Goal: Task Accomplishment & Management: Manage account settings

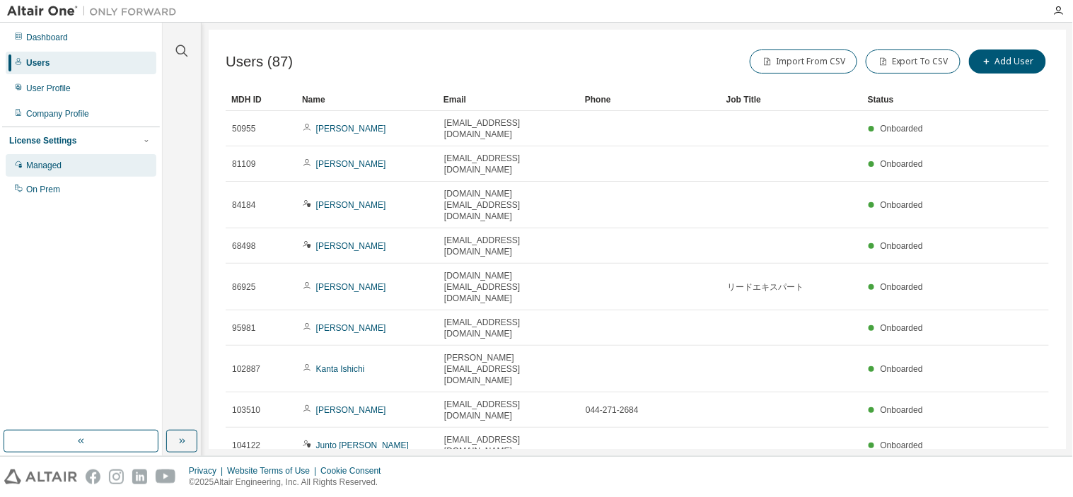
click at [41, 165] on div "Managed" at bounding box center [43, 165] width 35 height 11
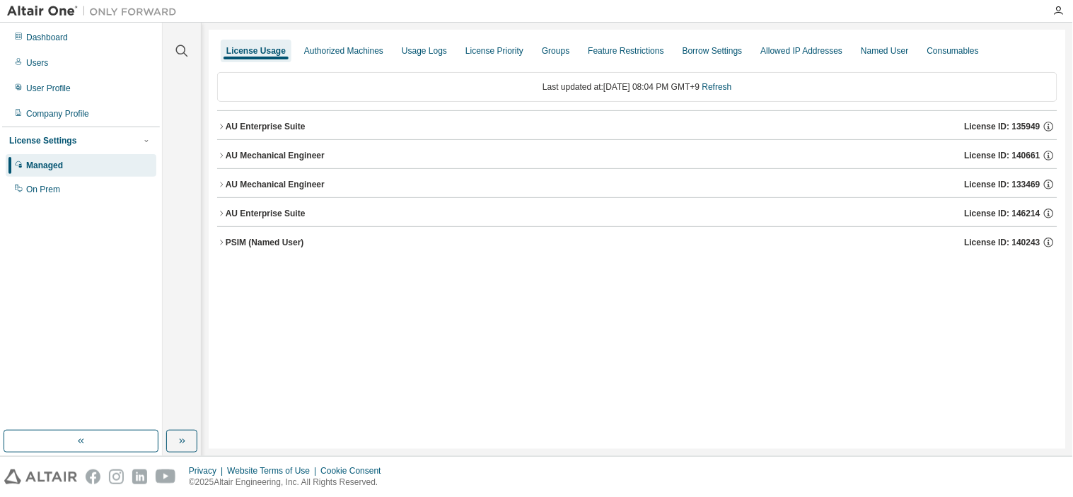
click at [221, 158] on icon "button" at bounding box center [221, 155] width 8 height 8
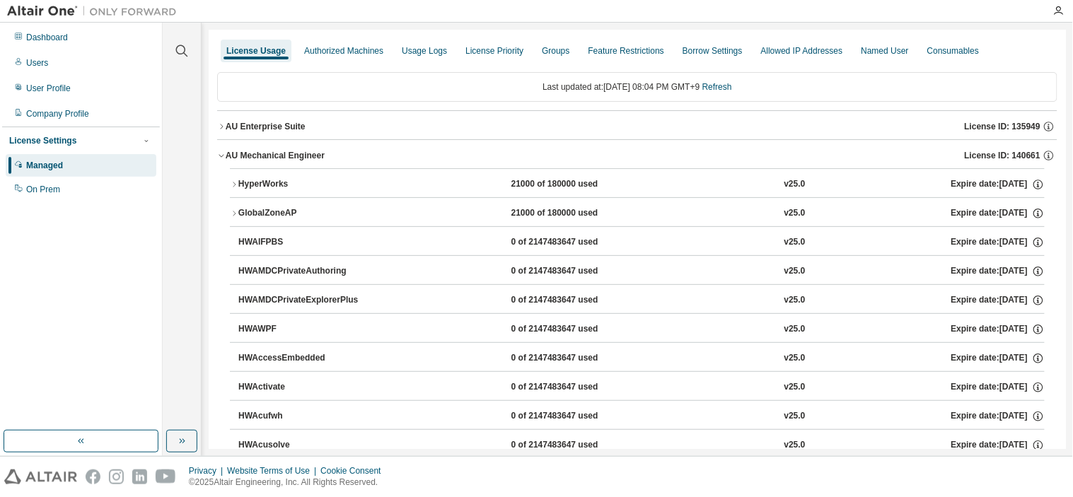
click at [220, 150] on button "AU Mechanical Engineer License ID: 140661" at bounding box center [637, 155] width 840 height 31
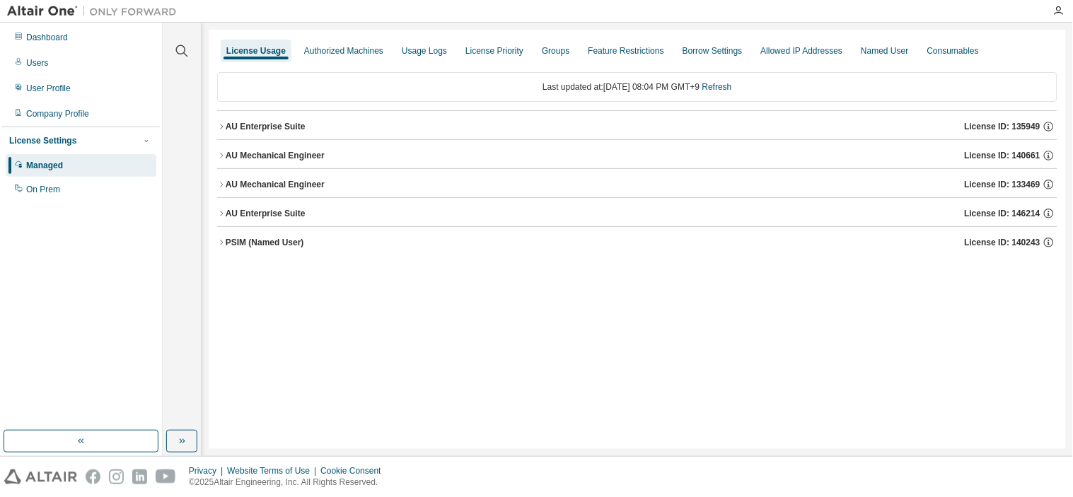
click at [220, 166] on button "AU Mechanical Engineer License ID: 140661" at bounding box center [637, 155] width 840 height 31
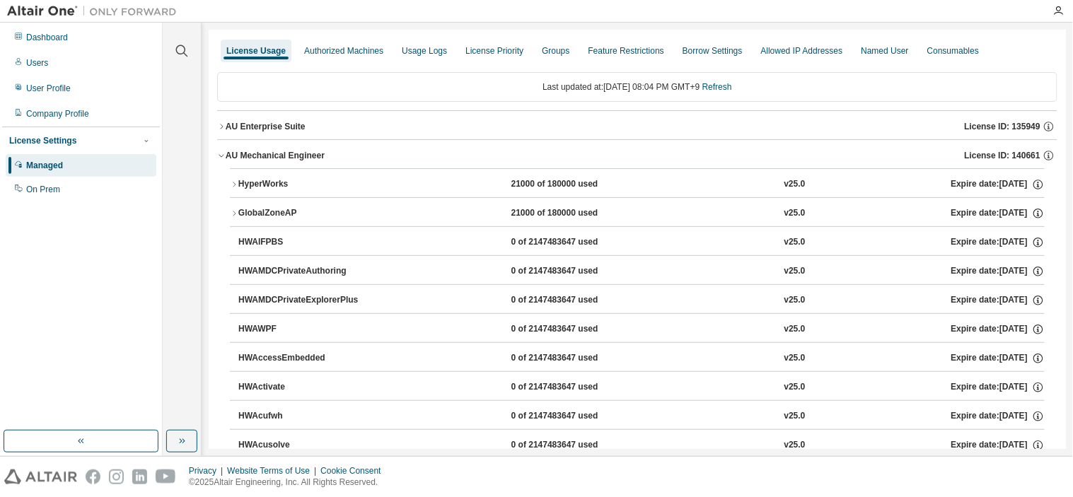
click at [223, 153] on icon "button" at bounding box center [221, 155] width 8 height 8
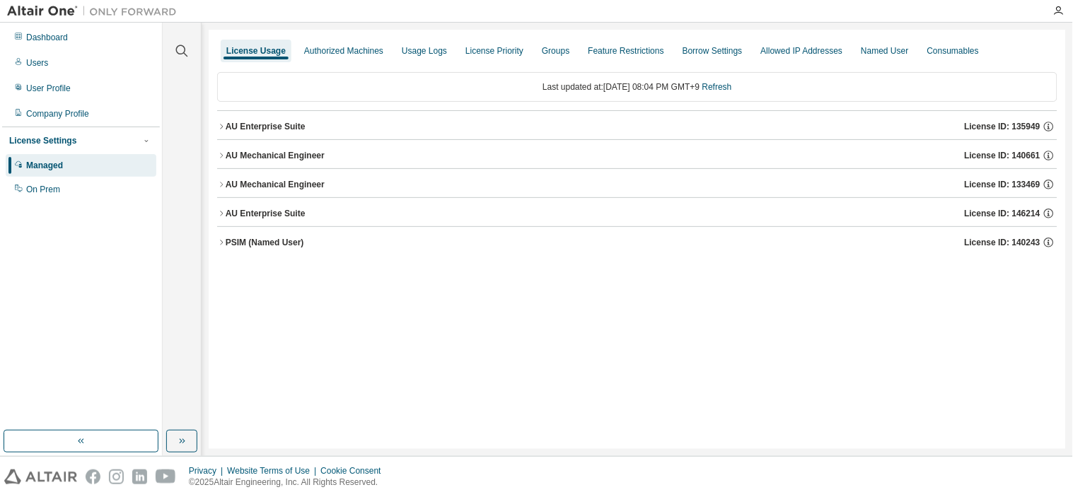
click at [222, 178] on button "AU Mechanical Engineer License ID: 133469" at bounding box center [637, 184] width 840 height 31
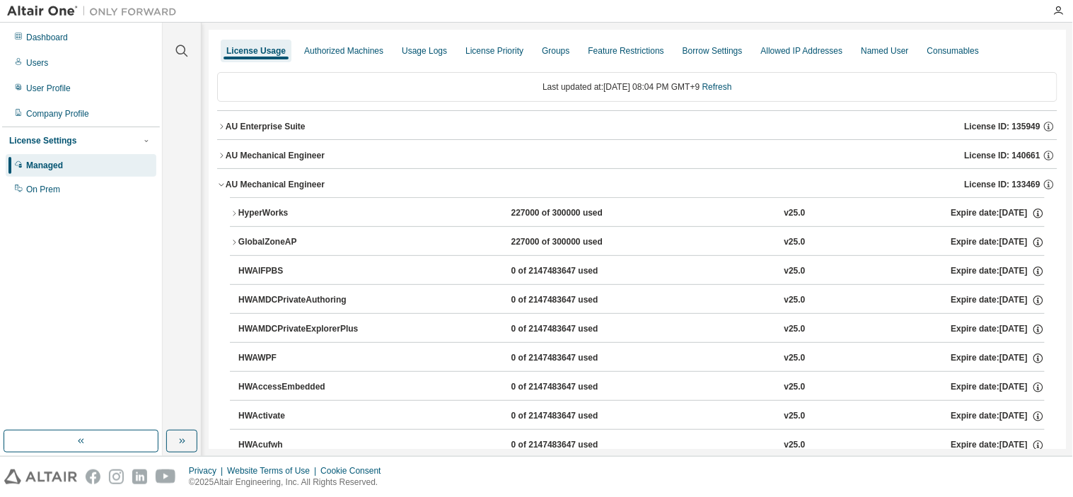
click at [233, 209] on icon "button" at bounding box center [234, 213] width 8 height 8
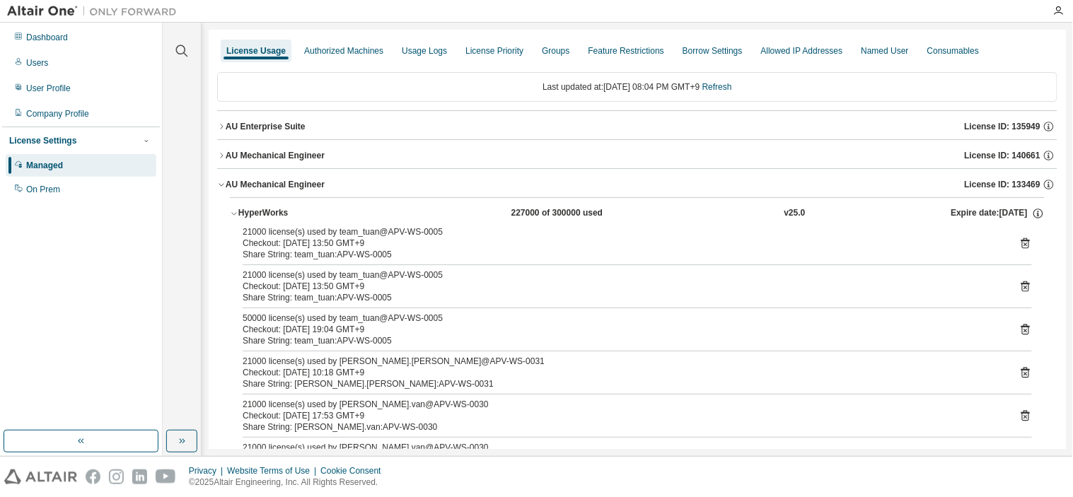
click at [230, 210] on icon "button" at bounding box center [234, 213] width 8 height 8
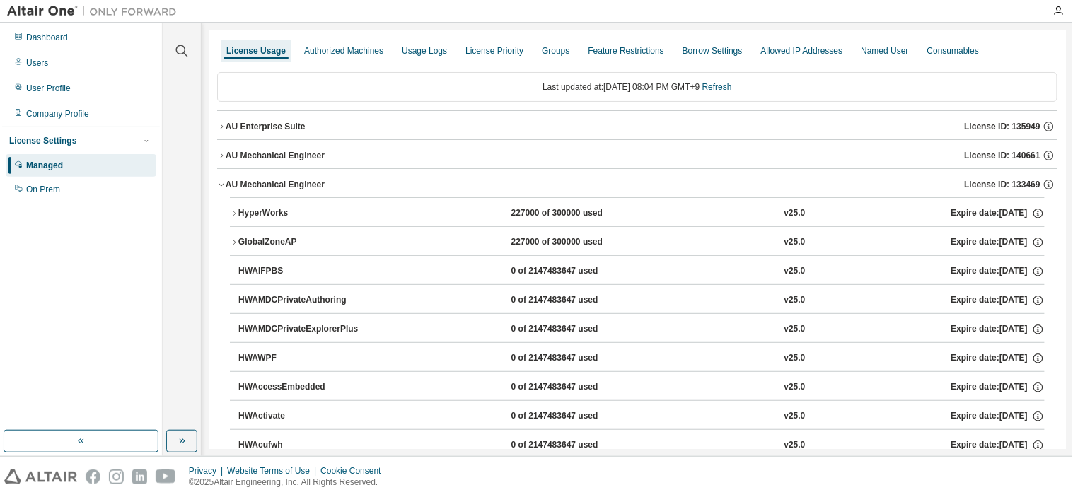
click at [221, 186] on icon "button" at bounding box center [221, 185] width 5 height 3
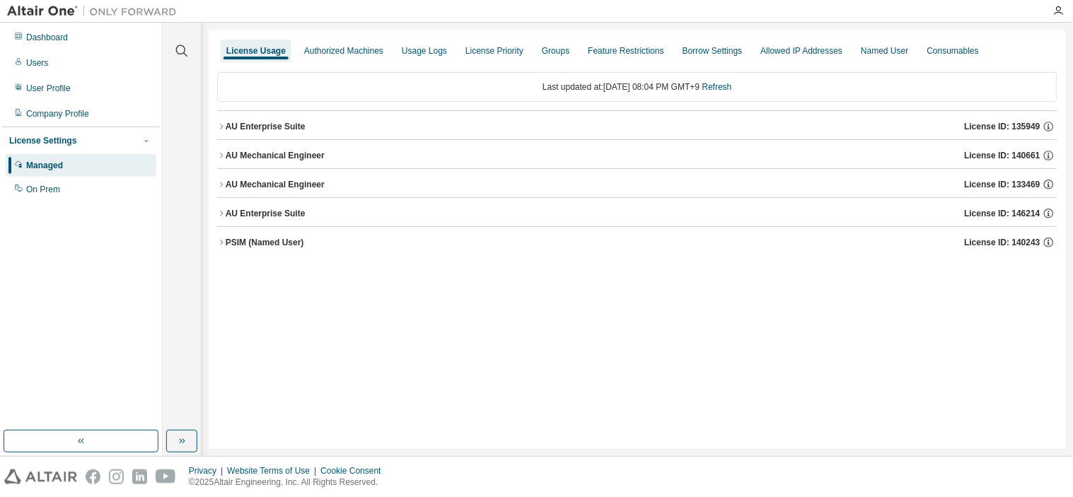
click at [226, 244] on div "PSIM (Named User)" at bounding box center [265, 242] width 78 height 11
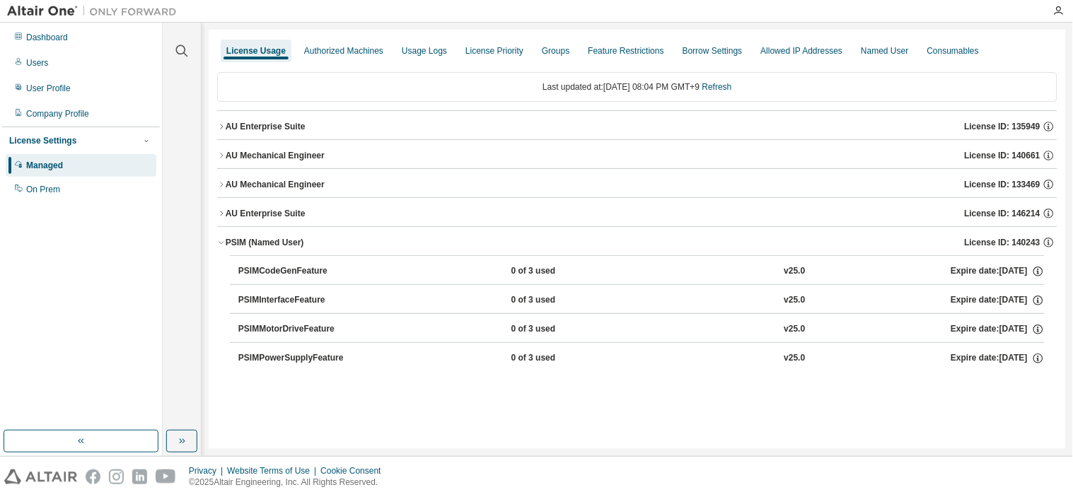
click at [226, 244] on div "PSIM (Named User)" at bounding box center [265, 242] width 78 height 11
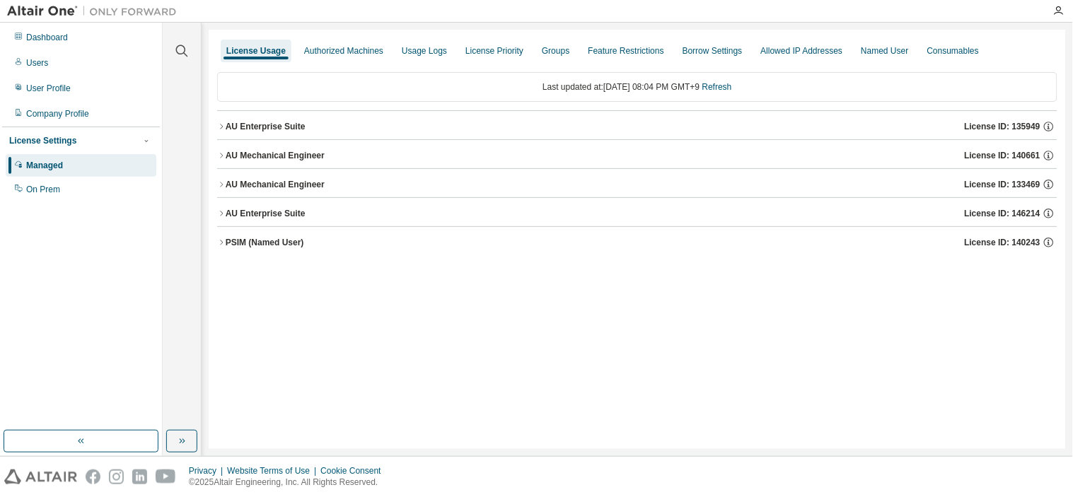
click at [227, 217] on div "AU Enterprise Suite" at bounding box center [266, 213] width 80 height 11
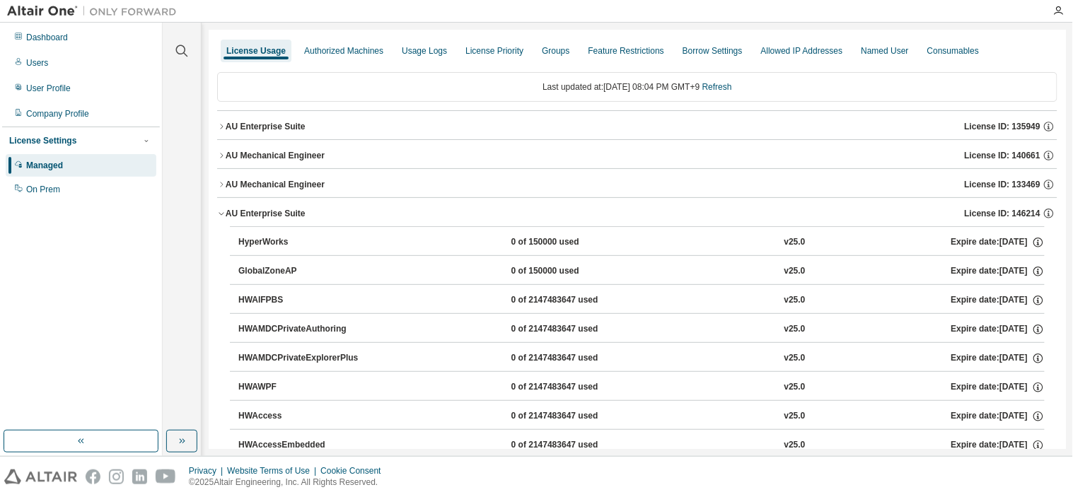
click at [257, 209] on div "AU Enterprise Suite" at bounding box center [266, 213] width 80 height 11
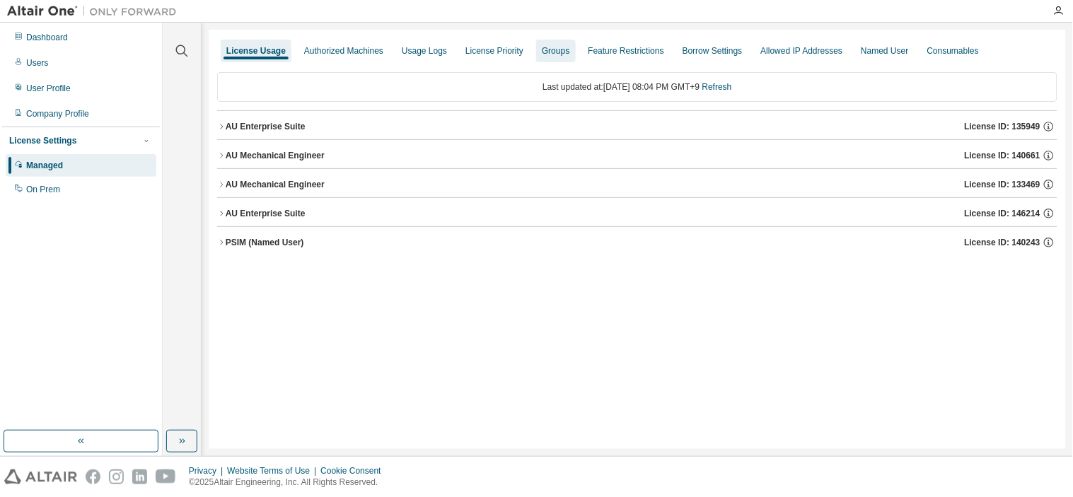
click at [545, 52] on div "Groups" at bounding box center [556, 50] width 28 height 11
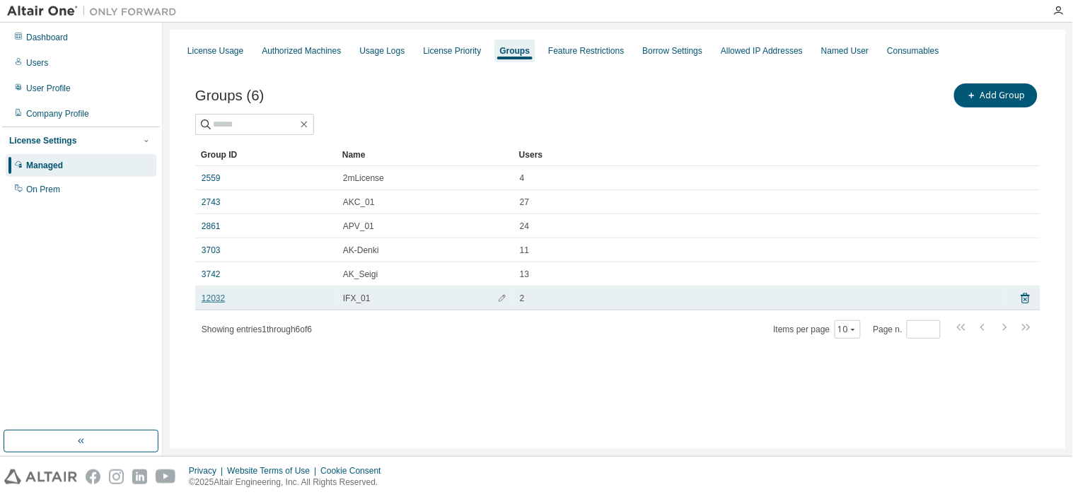
click at [222, 294] on link "12032" at bounding box center [213, 298] width 23 height 11
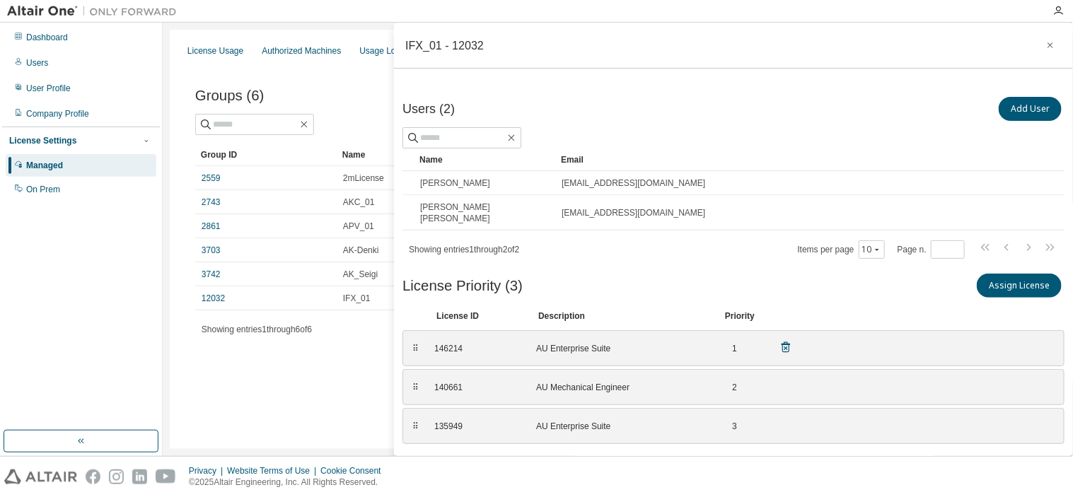
click at [416, 343] on div "⠿" at bounding box center [416, 348] width 8 height 11
click at [347, 414] on div "License Usage Authorized Machines Usage Logs License Priority Groups Feature Re…" at bounding box center [618, 239] width 896 height 419
click at [1045, 47] on icon "button" at bounding box center [1050, 45] width 10 height 11
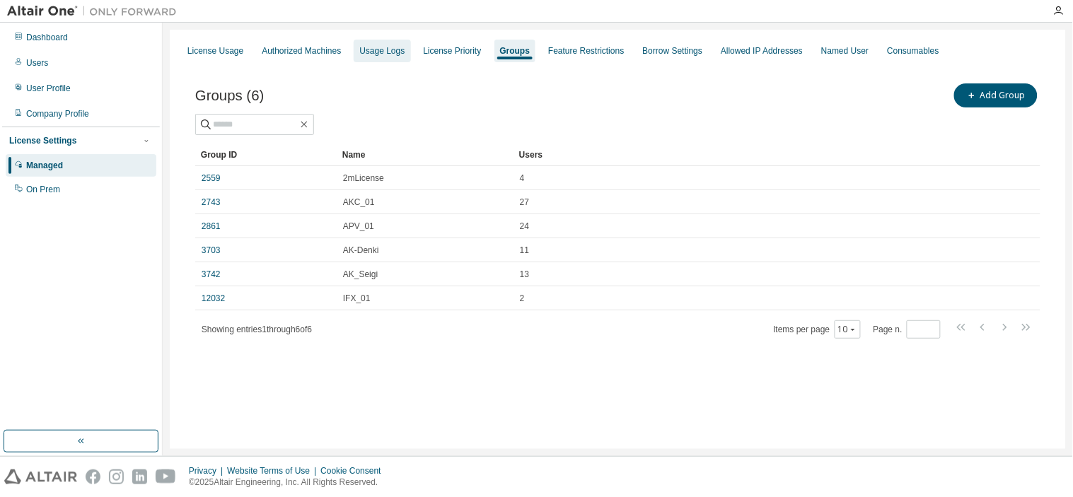
click at [380, 55] on div "Usage Logs" at bounding box center [381, 50] width 45 height 11
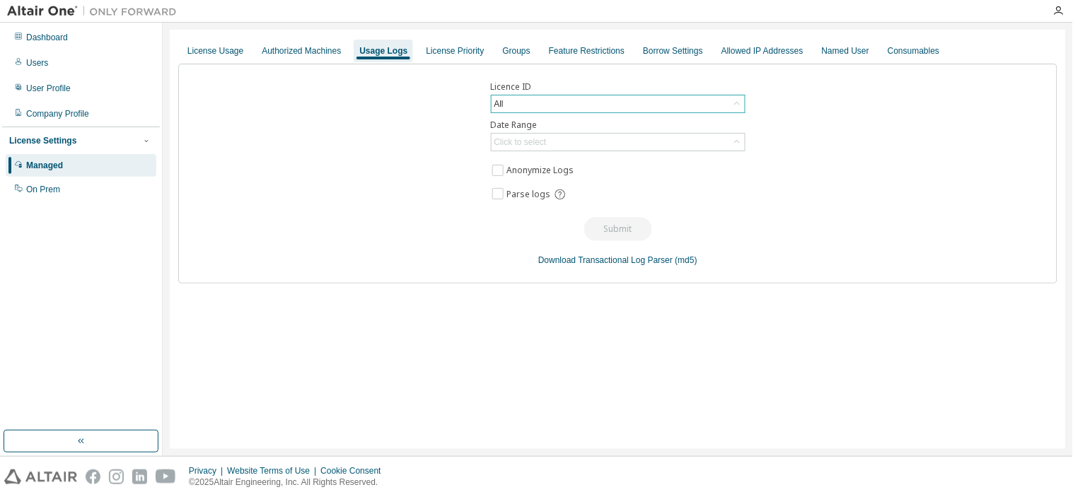
click at [651, 105] on div "All" at bounding box center [617, 103] width 253 height 17
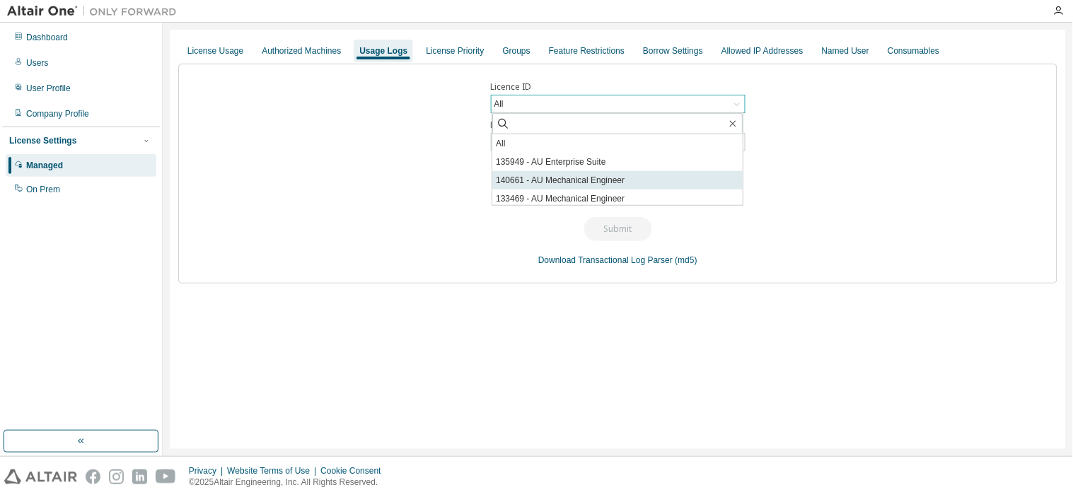
scroll to position [314, 0]
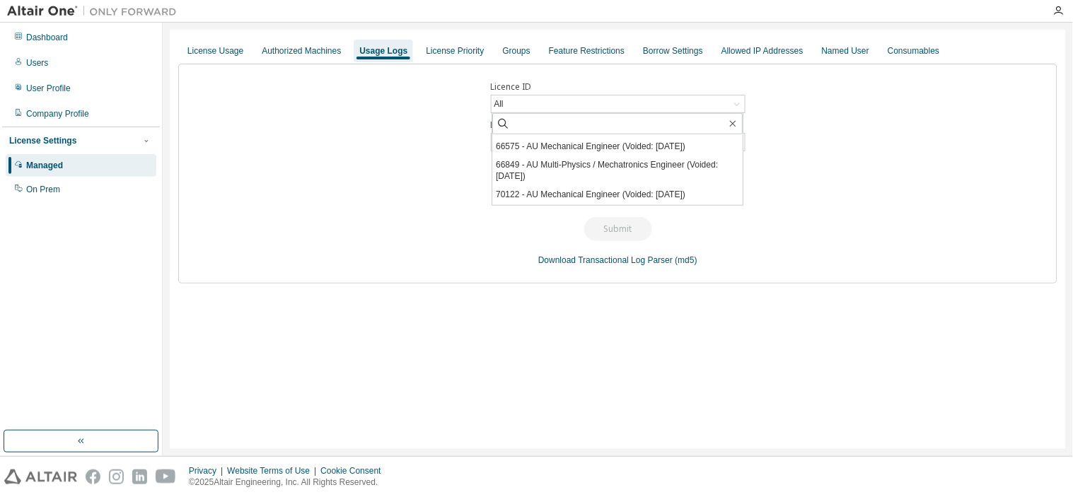
click at [745, 152] on div "Licence ID All All 135949 - AU Enterprise Suite 140661 - AU Mechanical Engineer…" at bounding box center [617, 174] width 879 height 220
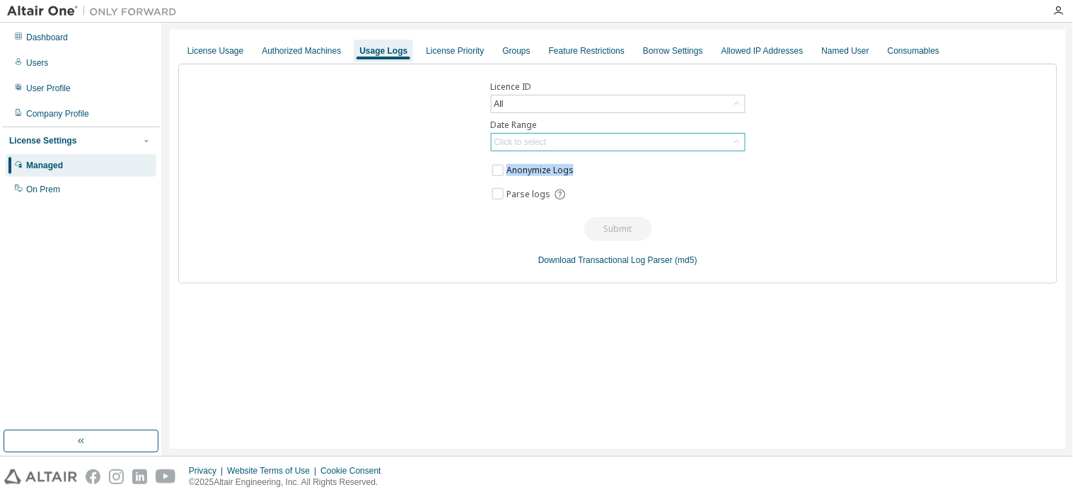
drag, startPoint x: 744, startPoint y: 157, endPoint x: 741, endPoint y: 149, distance: 8.9
click at [741, 149] on div "Licence ID All Date Range Click to select Anonymize Logs Parse logs Submit Down…" at bounding box center [617, 174] width 879 height 220
click at [732, 144] on icon at bounding box center [737, 142] width 14 height 14
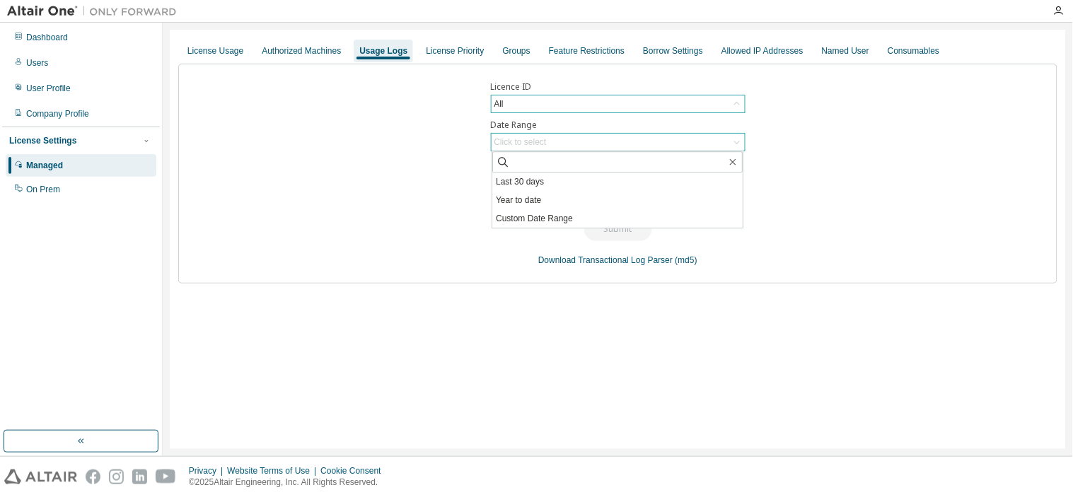
drag, startPoint x: 697, startPoint y: 106, endPoint x: 717, endPoint y: 106, distance: 20.5
click at [698, 106] on div "All" at bounding box center [617, 103] width 253 height 17
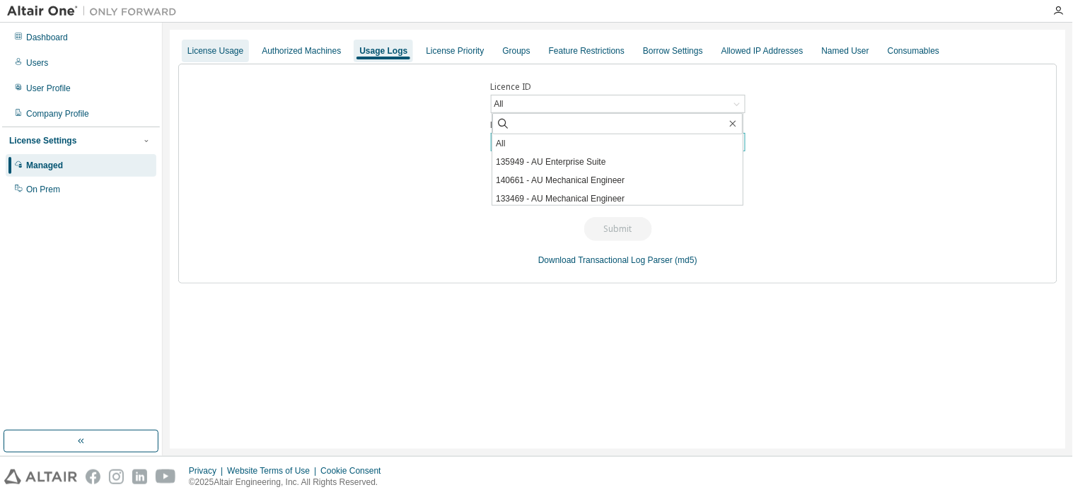
click at [229, 55] on div "License Usage" at bounding box center [215, 50] width 56 height 11
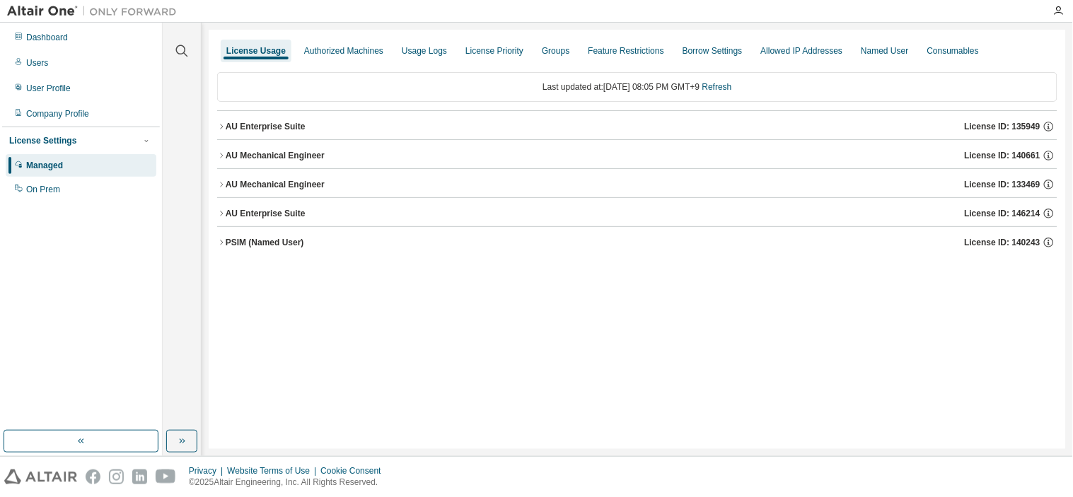
click at [297, 216] on div "AU Enterprise Suite" at bounding box center [266, 213] width 80 height 11
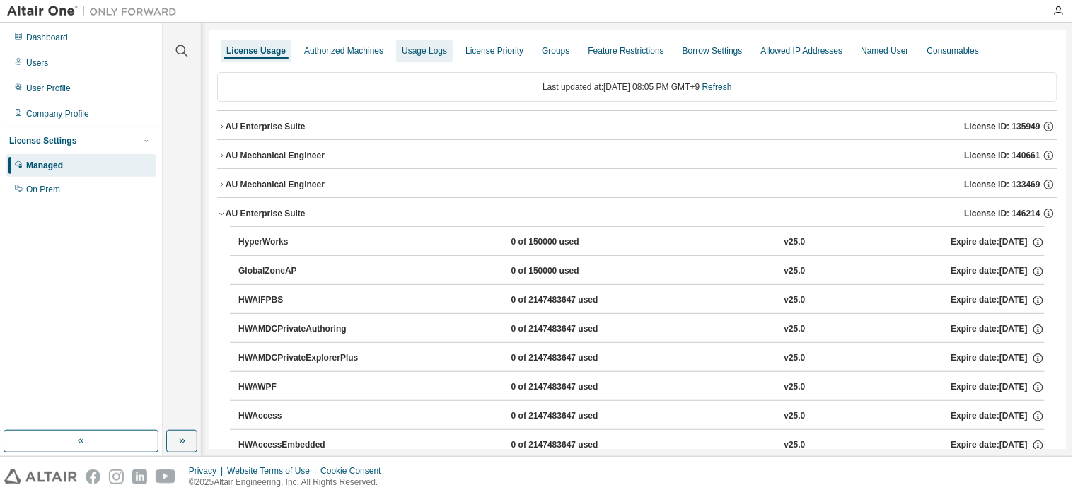
click at [396, 50] on div "Usage Logs" at bounding box center [424, 51] width 57 height 23
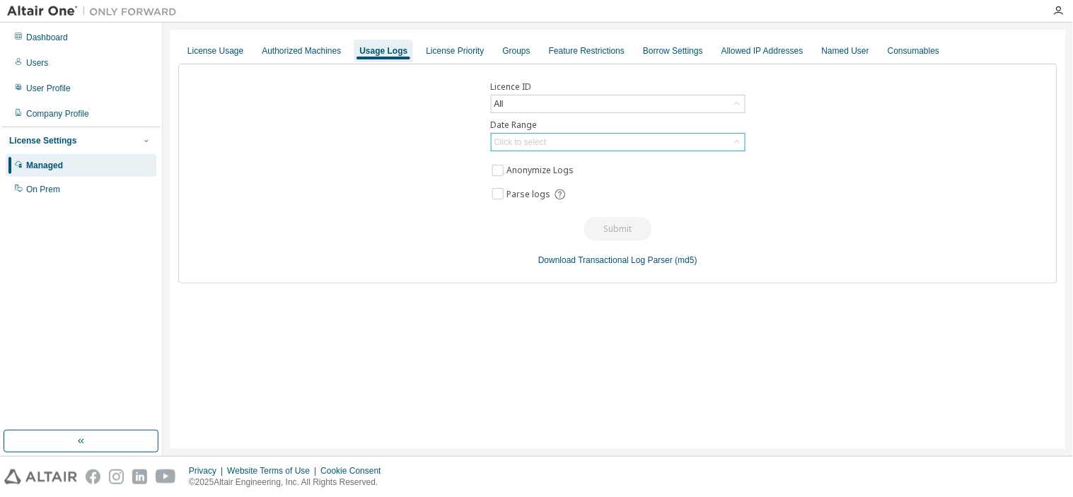
click at [709, 140] on div "Click to select" at bounding box center [617, 142] width 253 height 17
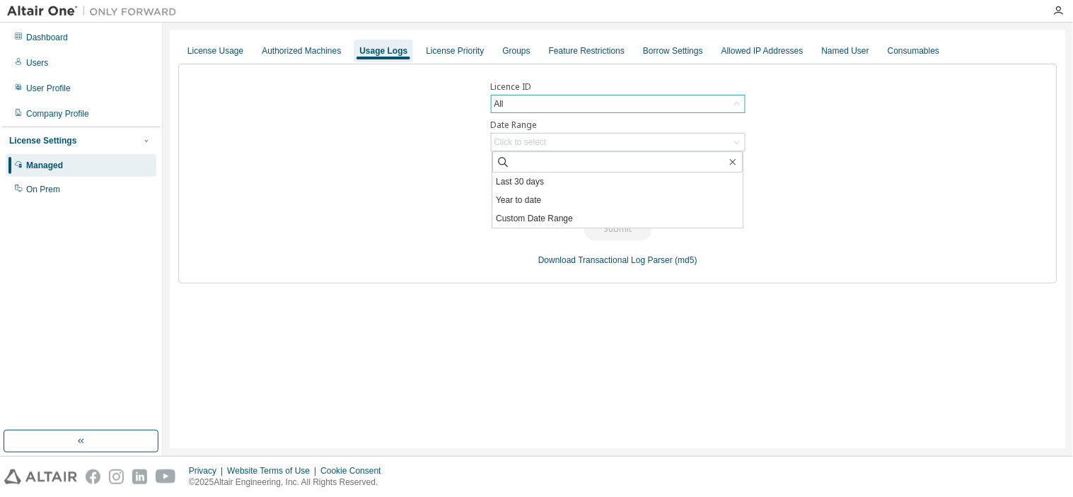
click at [733, 109] on icon at bounding box center [737, 104] width 14 height 14
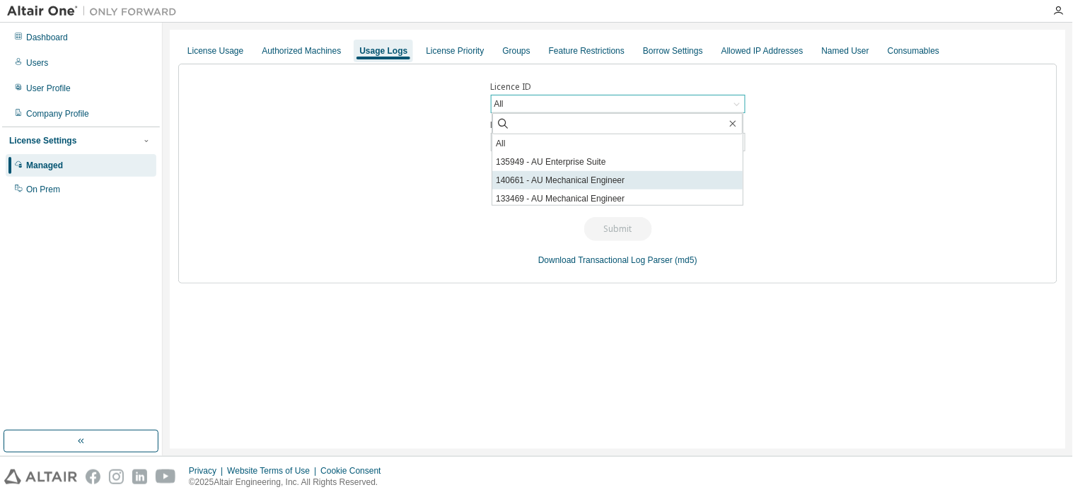
scroll to position [78, 0]
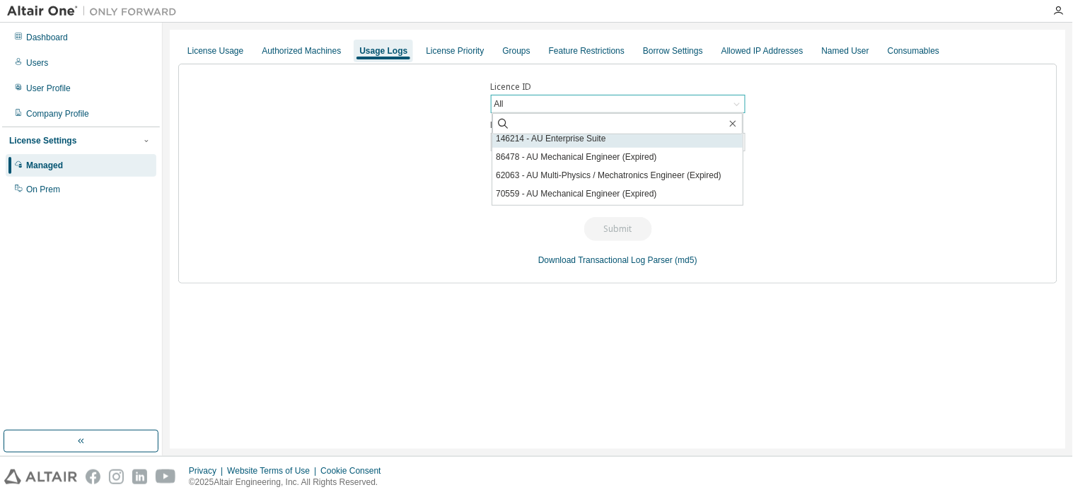
click at [693, 139] on li "146214 - AU Enterprise Suite" at bounding box center [617, 138] width 250 height 18
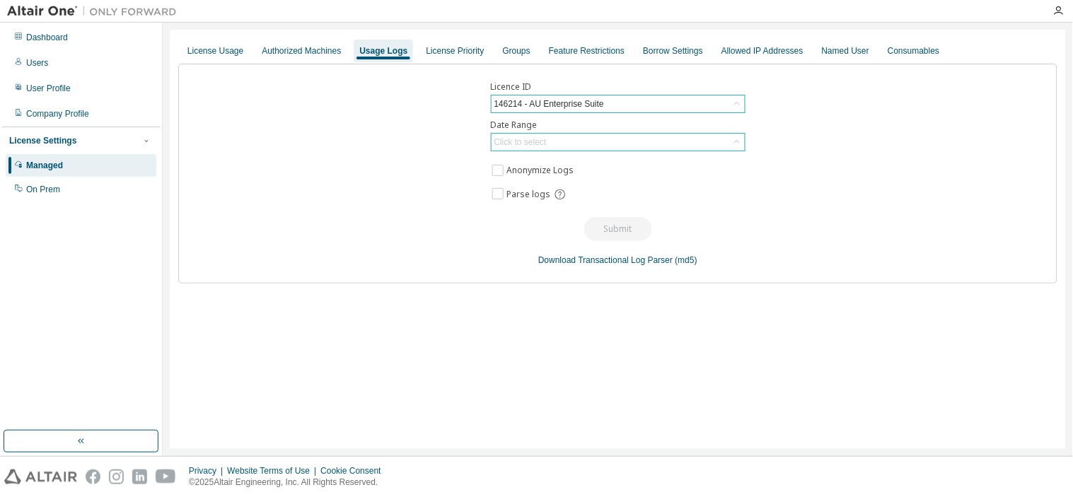
click at [624, 149] on div "Click to select" at bounding box center [617, 142] width 253 height 17
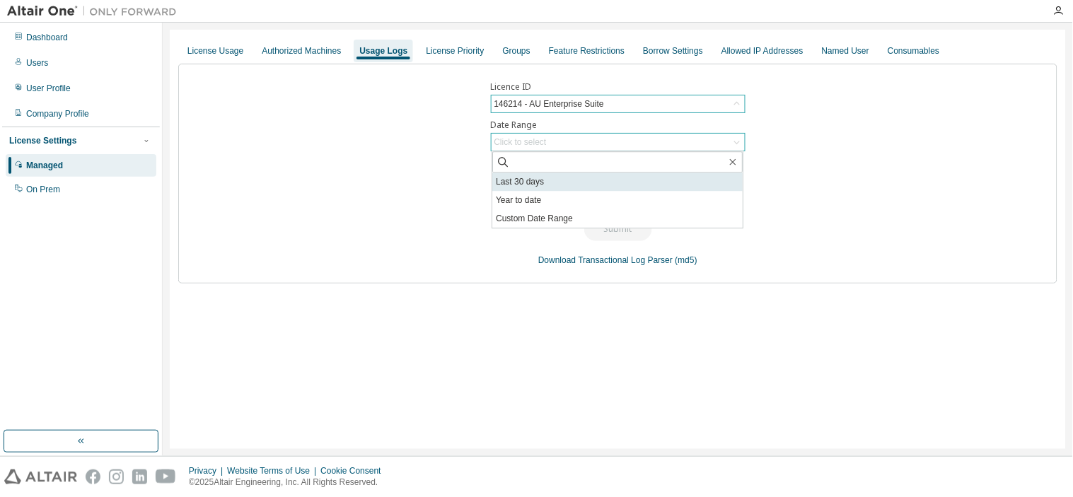
click at [617, 185] on li "Last 30 days" at bounding box center [617, 182] width 250 height 18
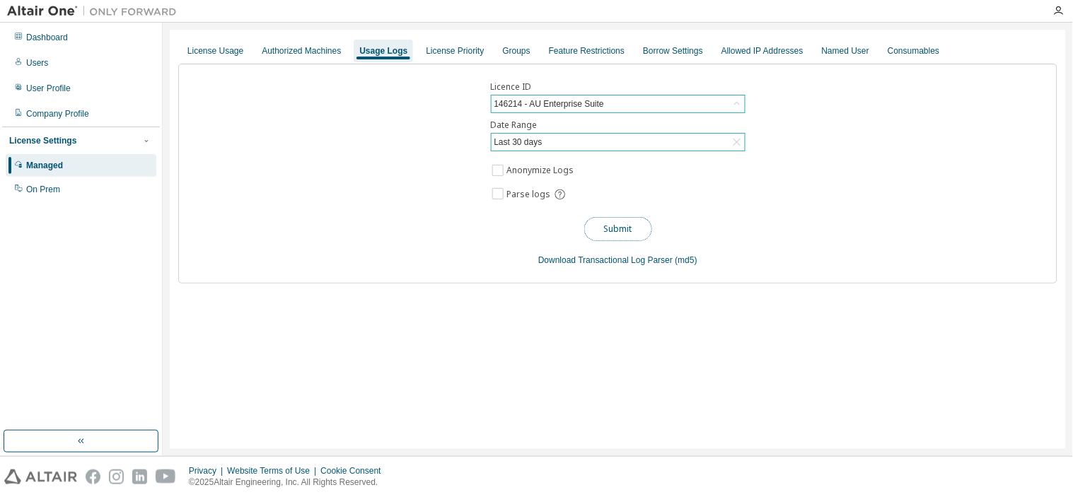
click at [636, 232] on button "Submit" at bounding box center [618, 229] width 68 height 24
click at [229, 45] on div "License Usage" at bounding box center [215, 50] width 56 height 11
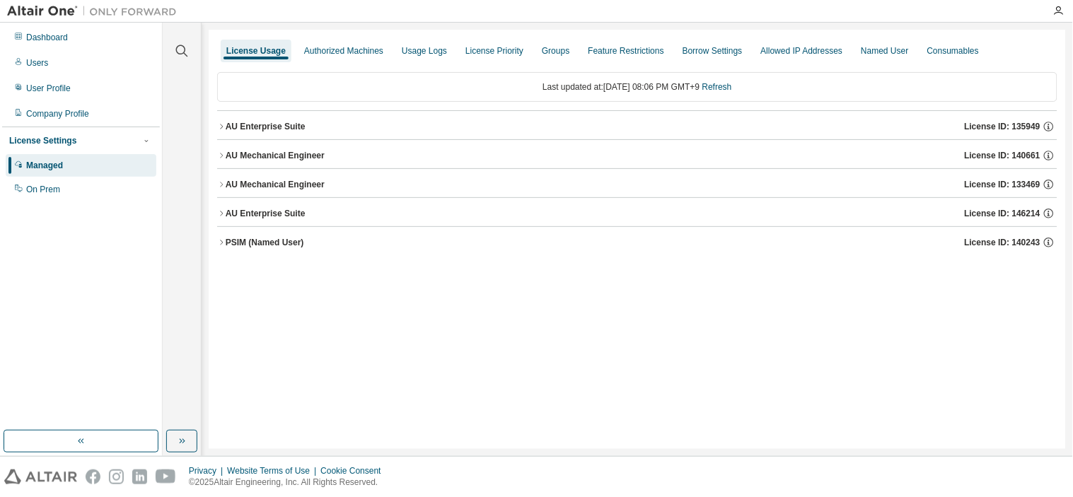
click at [295, 186] on div "AU Mechanical Engineer" at bounding box center [275, 184] width 99 height 11
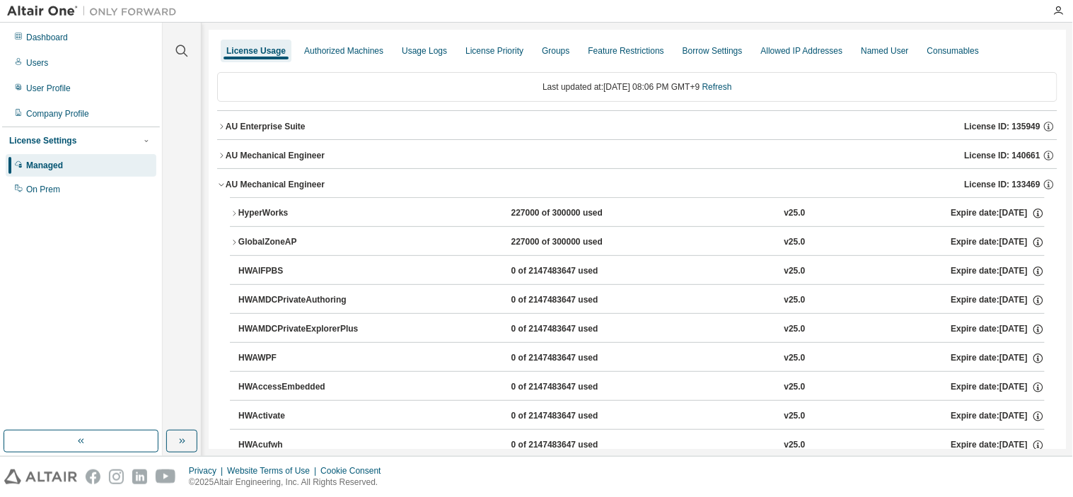
click at [246, 214] on div "HyperWorks" at bounding box center [301, 213] width 127 height 13
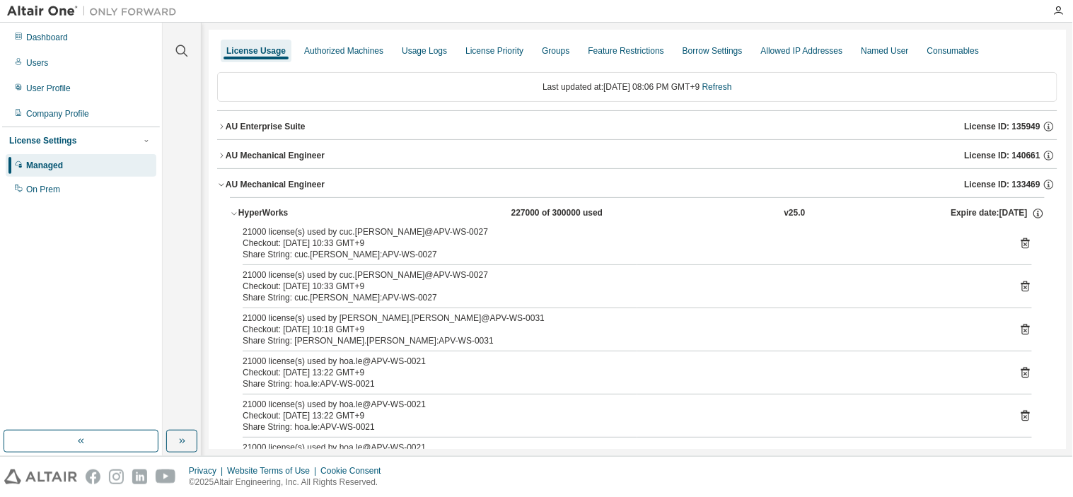
click at [365, 246] on div "Checkout: 2025-08-26 10:33 GMT+9" at bounding box center [620, 243] width 755 height 11
click at [220, 186] on icon "button" at bounding box center [221, 184] width 8 height 8
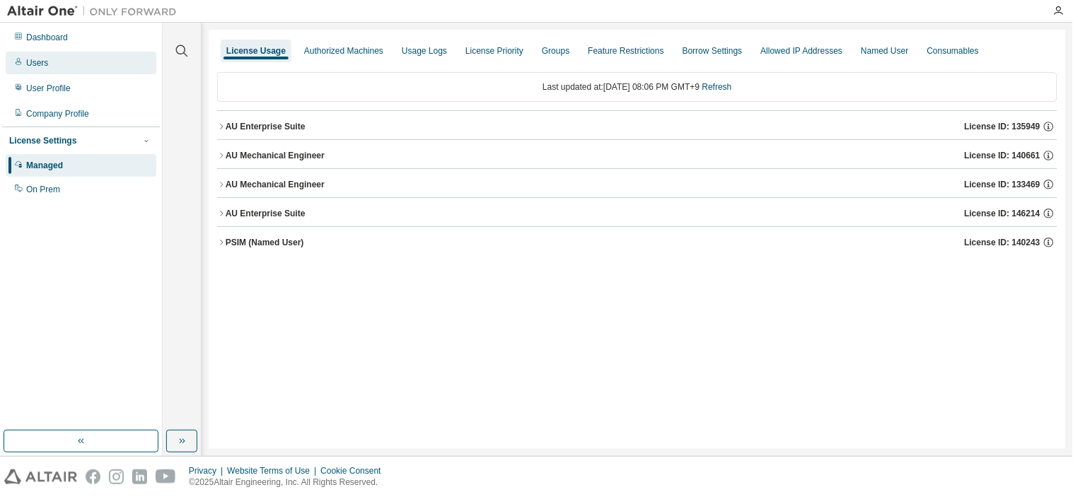
click at [33, 61] on div "Users" at bounding box center [37, 62] width 22 height 11
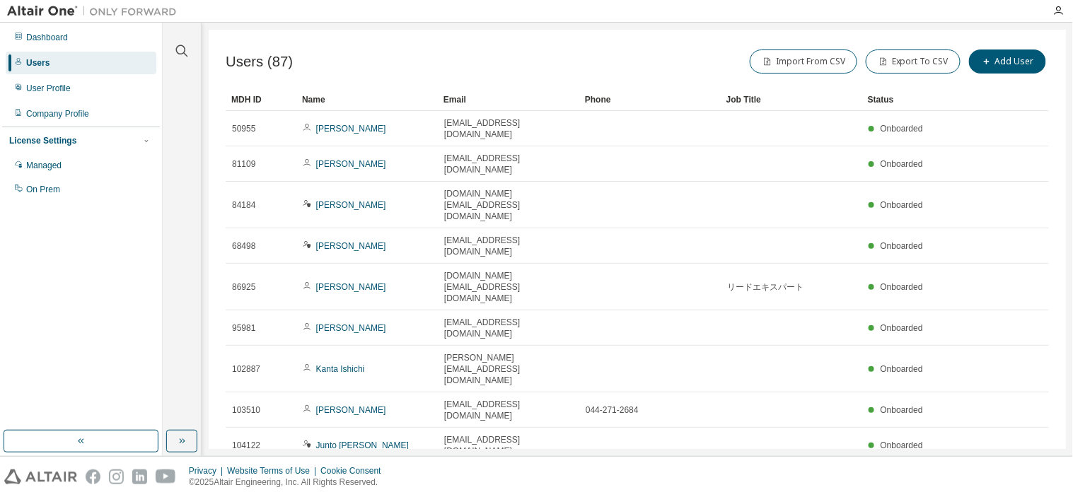
drag, startPoint x: 938, startPoint y: 380, endPoint x: 817, endPoint y: 375, distance: 121.1
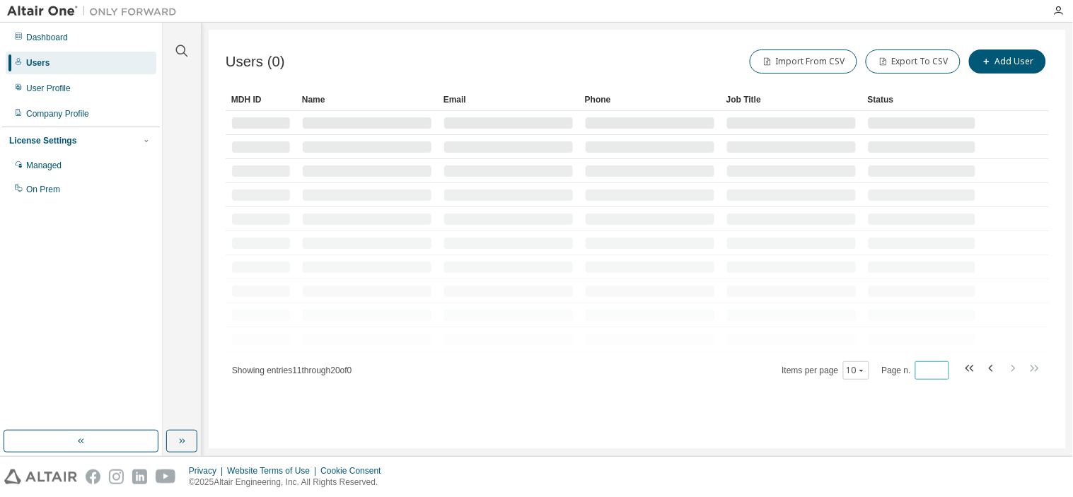
click at [938, 373] on input "*" at bounding box center [932, 370] width 27 height 11
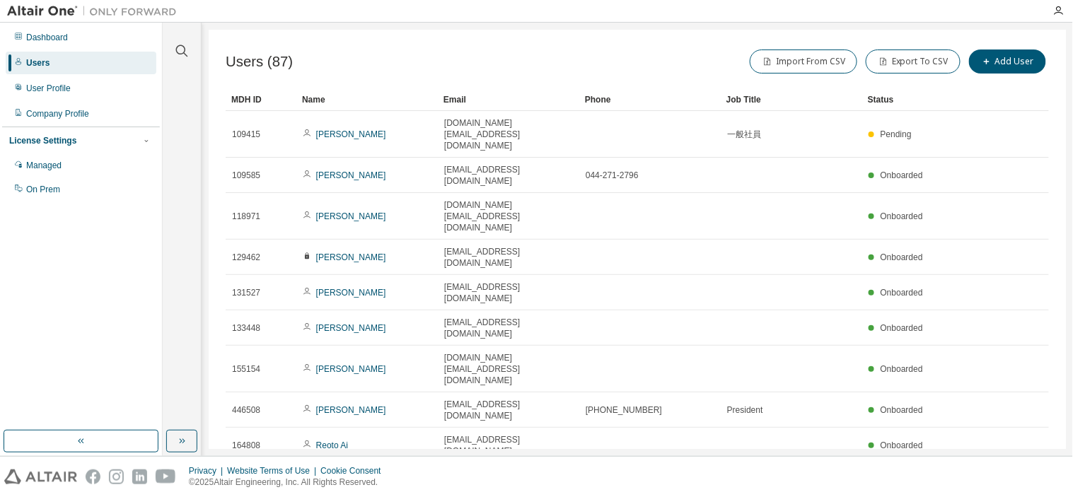
click at [943, 363] on div "MDH ID Name Email Phone Job Title Status 109415 安藤 駿 ando.sm@om.asahi-kasei.co.…" at bounding box center [637, 307] width 823 height 439
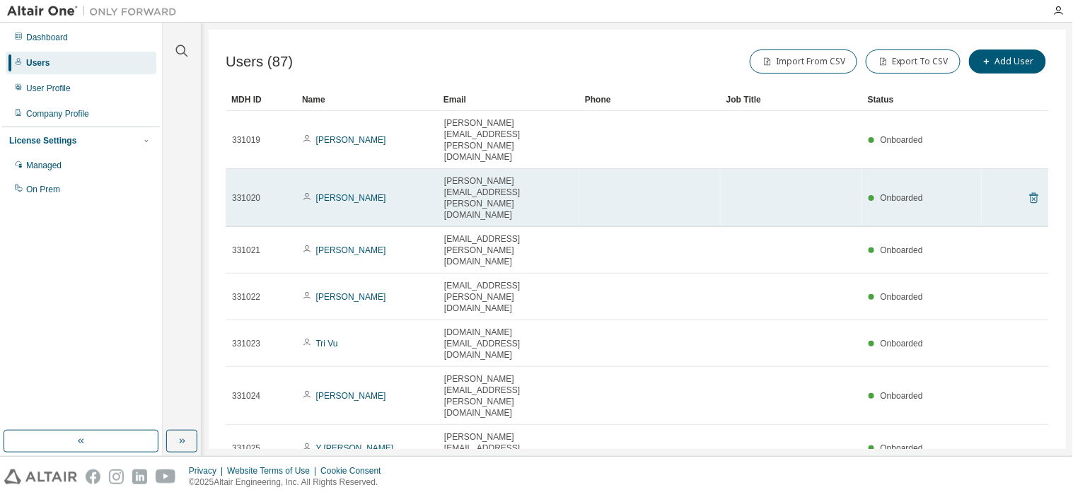
click at [1034, 193] on icon at bounding box center [1034, 198] width 8 height 11
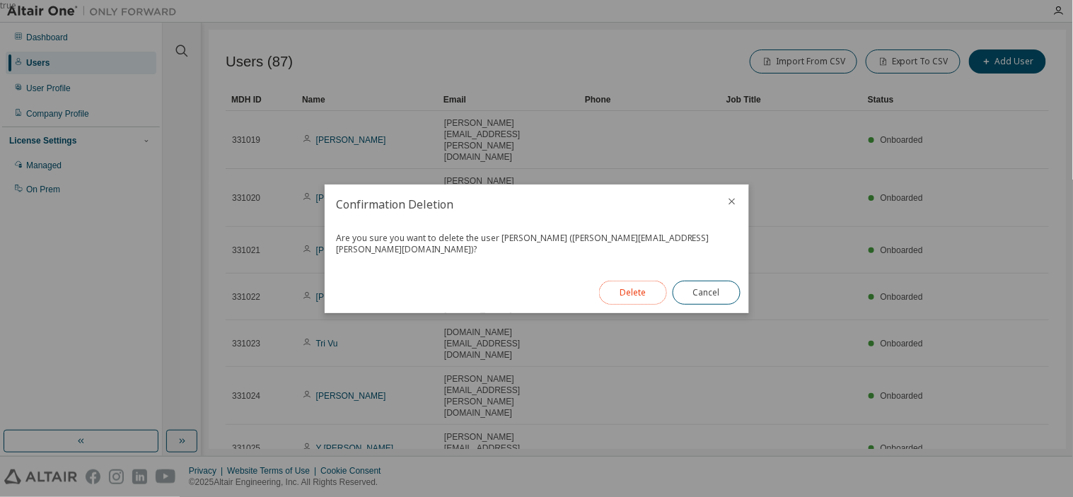
click at [632, 284] on button "Delete" at bounding box center [633, 293] width 68 height 24
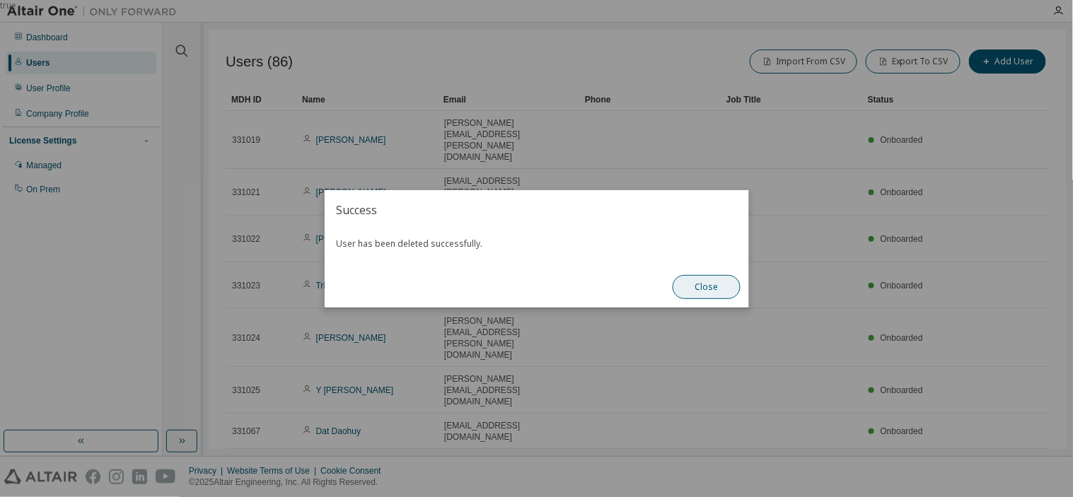
click at [692, 280] on button "Close" at bounding box center [707, 287] width 68 height 24
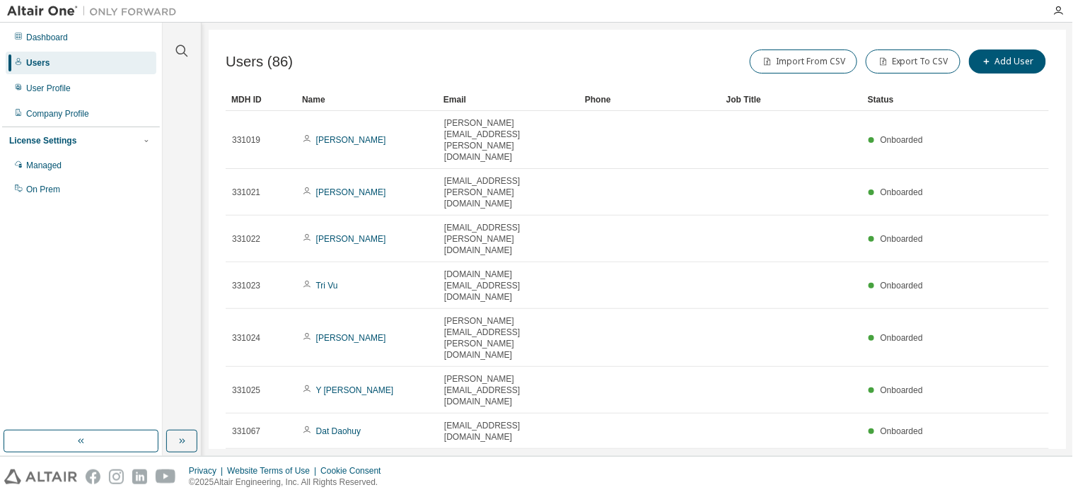
click at [545, 433] on div "Users (86) Import From CSV Export To CSV Add User Clear Load Save Save As Field…" at bounding box center [637, 239] width 857 height 419
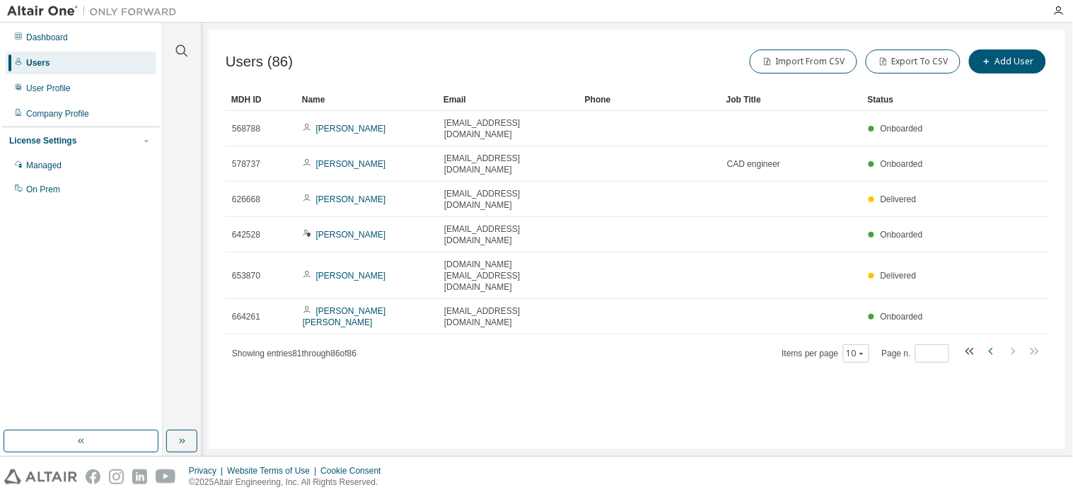
click at [997, 343] on icon "button" at bounding box center [991, 351] width 17 height 17
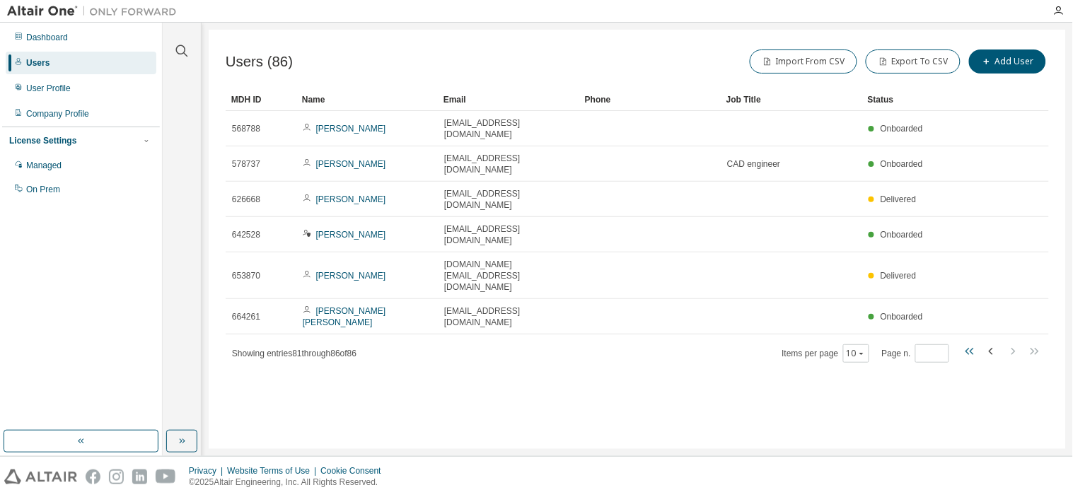
click at [973, 343] on icon "button" at bounding box center [970, 351] width 17 height 17
type input "*"
